Goal: Contribute content

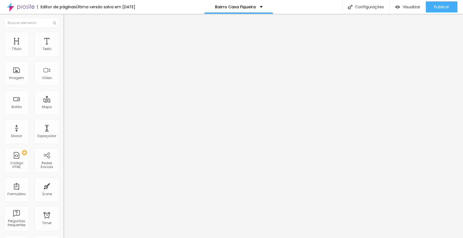
click at [63, 52] on input "[URL][DOMAIN_NAME]" at bounding box center [96, 49] width 66 height 6
paste input "0l3zr8sMt7k"
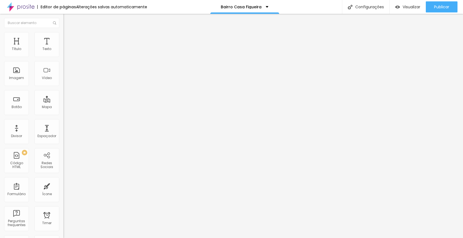
type input "[URL][DOMAIN_NAME]"
click at [63, 52] on input "[URL][DOMAIN_NAME]" at bounding box center [96, 49] width 66 height 6
paste input "UGgFUoCw72s"
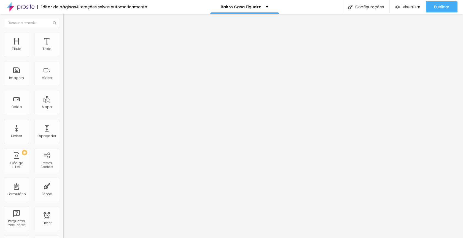
scroll to position [0, 3]
type input "[URL][DOMAIN_NAME]"
click at [441, 8] on span "Publicar" at bounding box center [442, 7] width 15 height 4
click at [412, 7] on span "Visualizar" at bounding box center [412, 7] width 18 height 4
